Goal: Information Seeking & Learning: Learn about a topic

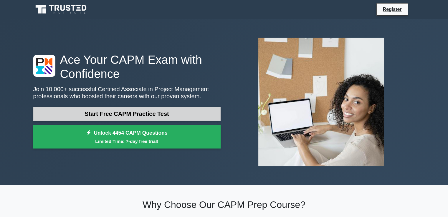
click at [192, 119] on link "Start Free CAPM Practice Test" at bounding box center [126, 114] width 187 height 14
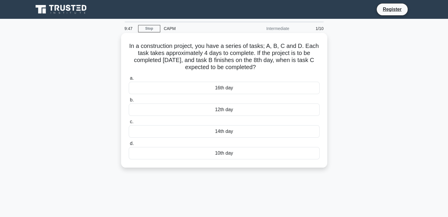
click at [281, 108] on div "12th day" at bounding box center [224, 110] width 191 height 12
click at [129, 102] on input "b. 12th day" at bounding box center [129, 100] width 0 height 4
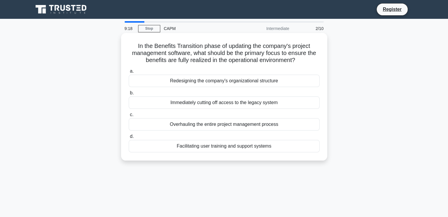
click at [290, 148] on div "Facilitating user training and support systems" at bounding box center [224, 146] width 191 height 12
click at [129, 139] on input "d. Facilitating user training and support systems" at bounding box center [129, 137] width 0 height 4
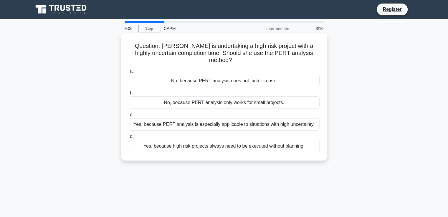
click at [295, 126] on div "Yes, because PERT analysis is especially applicable to situations with high unc…" at bounding box center [224, 124] width 191 height 12
click at [129, 117] on input "c. Yes, because PERT analysis is especially applicable to situations with high …" at bounding box center [129, 115] width 0 height 4
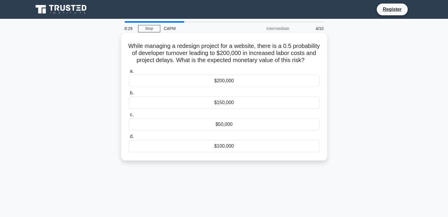
click at [267, 86] on div "$200,000" at bounding box center [224, 81] width 191 height 12
click at [129, 73] on input "a. $200,000" at bounding box center [129, 72] width 0 height 4
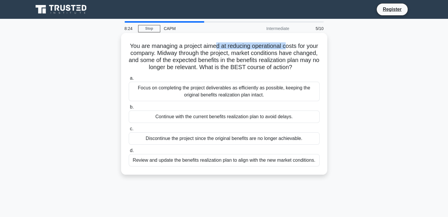
drag, startPoint x: 222, startPoint y: 43, endPoint x: 293, endPoint y: 44, distance: 71.6
click at [293, 44] on h5 "You are managing a project aimed at reducing operational costs for your company…" at bounding box center [224, 56] width 192 height 29
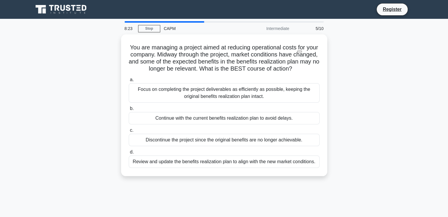
click at [348, 53] on div "You are managing a project aimed at reducing operational costs for your company…" at bounding box center [224, 108] width 389 height 149
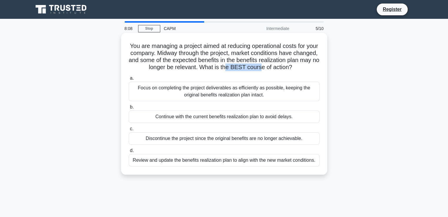
drag, startPoint x: 243, startPoint y: 65, endPoint x: 277, endPoint y: 65, distance: 34.5
click at [277, 65] on h5 "You are managing a project aimed at reducing operational costs for your company…" at bounding box center [224, 56] width 192 height 29
click at [264, 93] on div "Focus on completing the project deliverables as efficiently as possible, keepin…" at bounding box center [224, 91] width 191 height 19
click at [129, 80] on input "a. Focus on completing the project deliverables as efficiently as possible, kee…" at bounding box center [129, 79] width 0 height 4
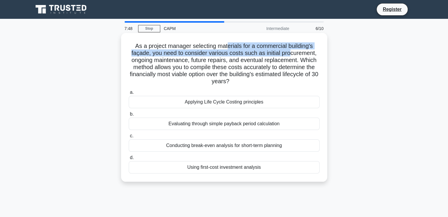
drag, startPoint x: 227, startPoint y: 44, endPoint x: 311, endPoint y: 39, distance: 83.9
click at [296, 48] on h5 "As a project manager selecting materials for a commercial building's façade, yo…" at bounding box center [224, 63] width 192 height 43
